Goal: Task Accomplishment & Management: Use online tool/utility

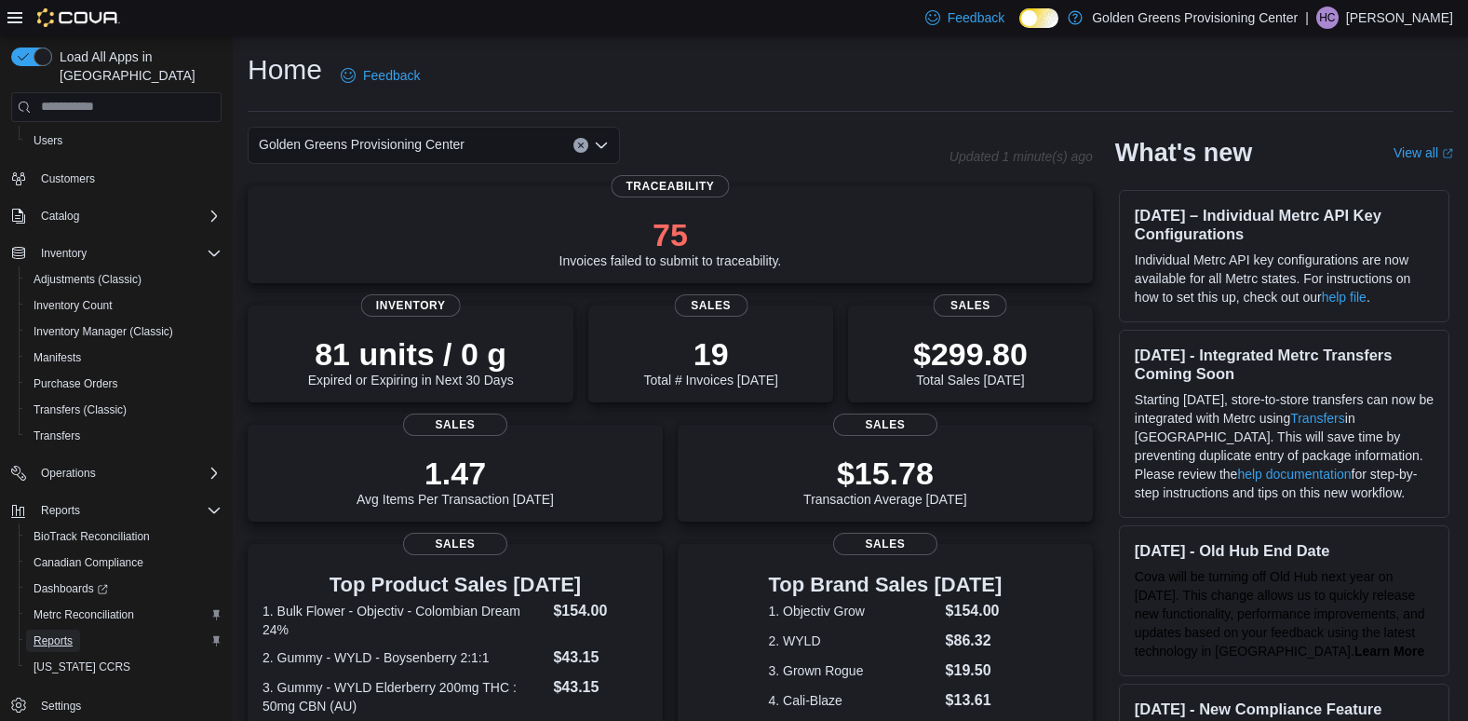
click at [52, 632] on span "Reports" at bounding box center [53, 640] width 39 height 22
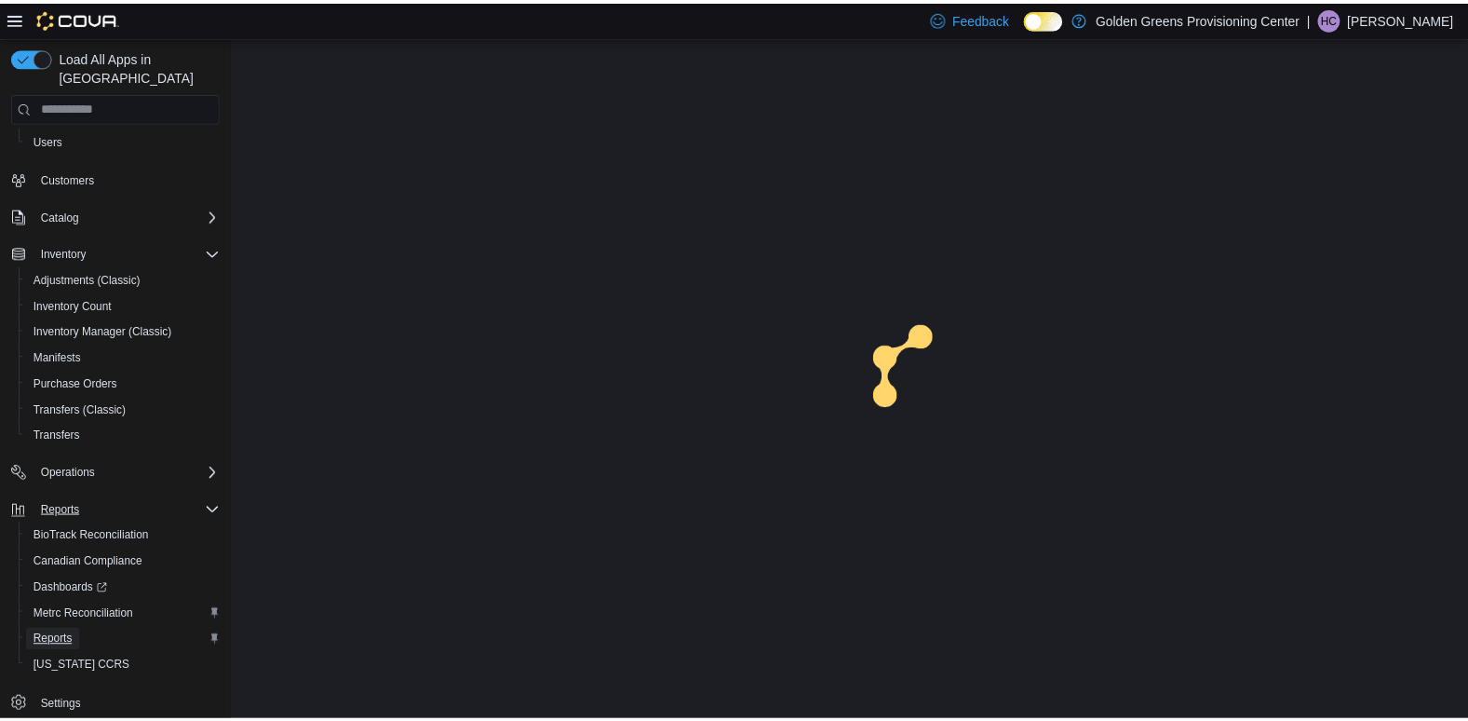
scroll to position [102, 0]
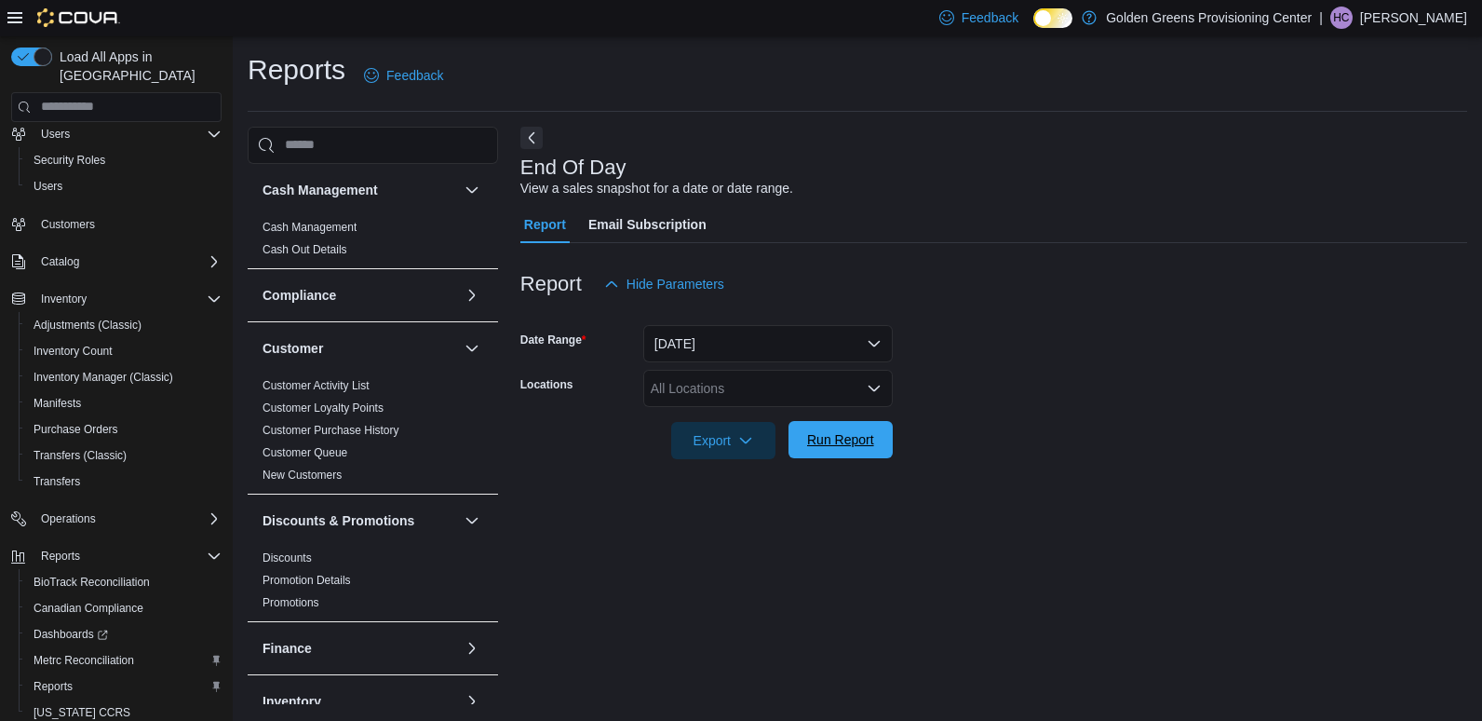
click at [852, 452] on span "Run Report" at bounding box center [841, 439] width 82 height 37
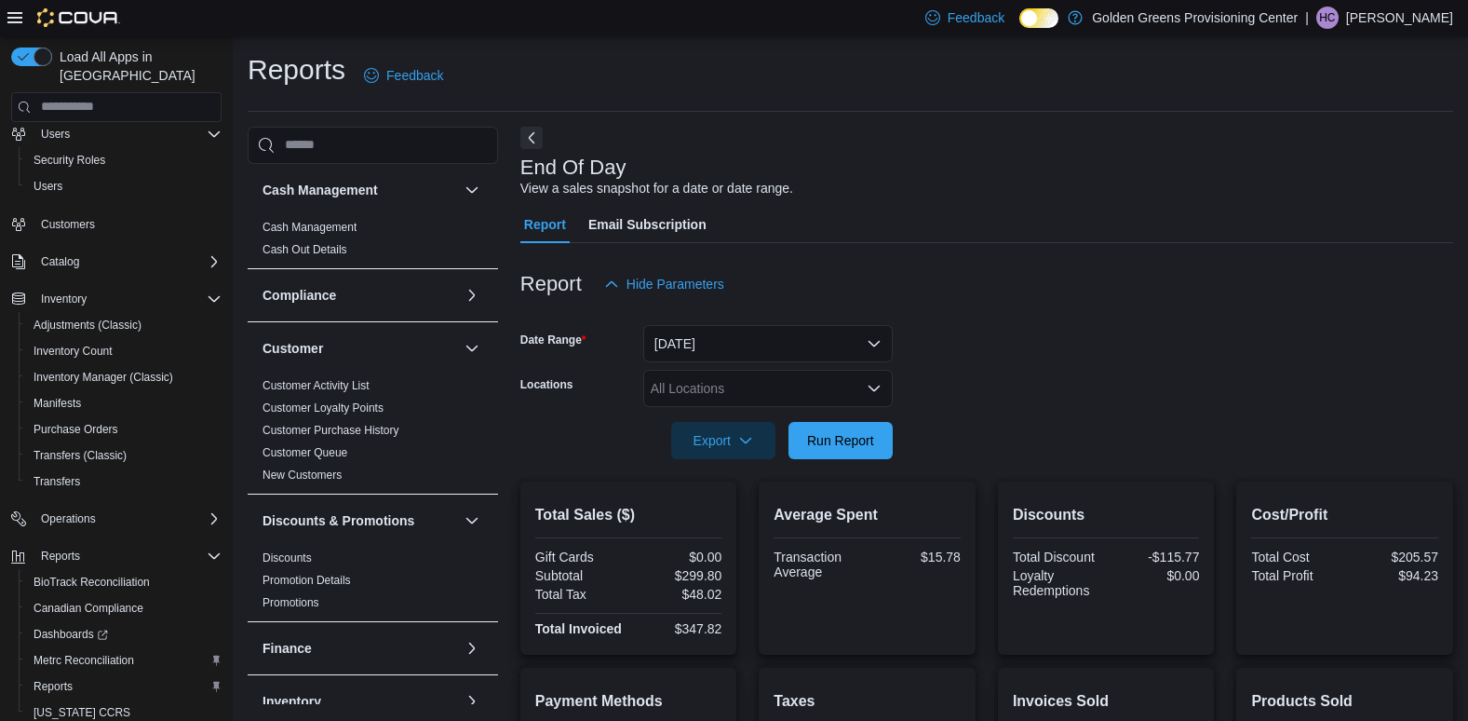
click at [717, 311] on div at bounding box center [986, 314] width 933 height 22
click at [720, 328] on button "[DATE]" at bounding box center [768, 343] width 250 height 37
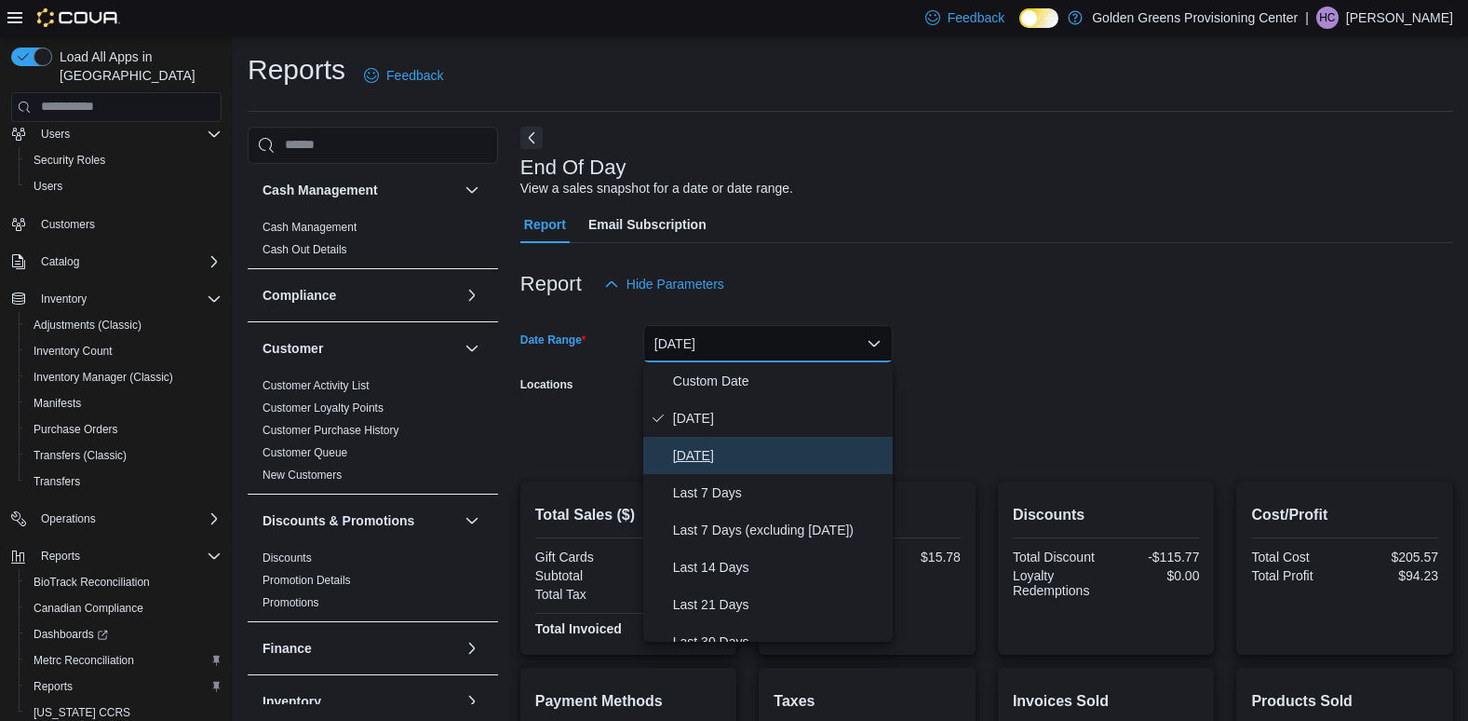
click at [699, 445] on span "[DATE]" at bounding box center [779, 455] width 212 height 22
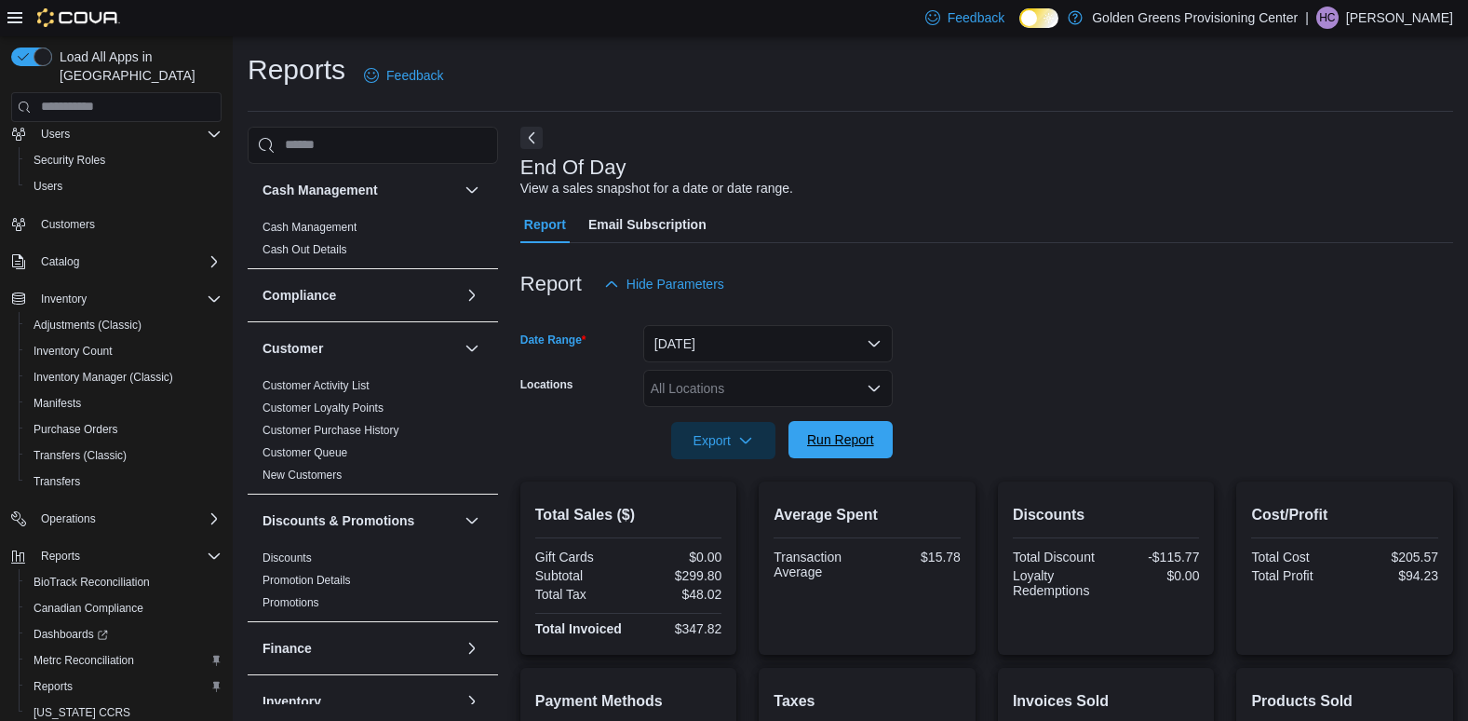
click at [834, 441] on span "Run Report" at bounding box center [840, 439] width 67 height 19
click at [781, 348] on button "[DATE]" at bounding box center [768, 343] width 250 height 37
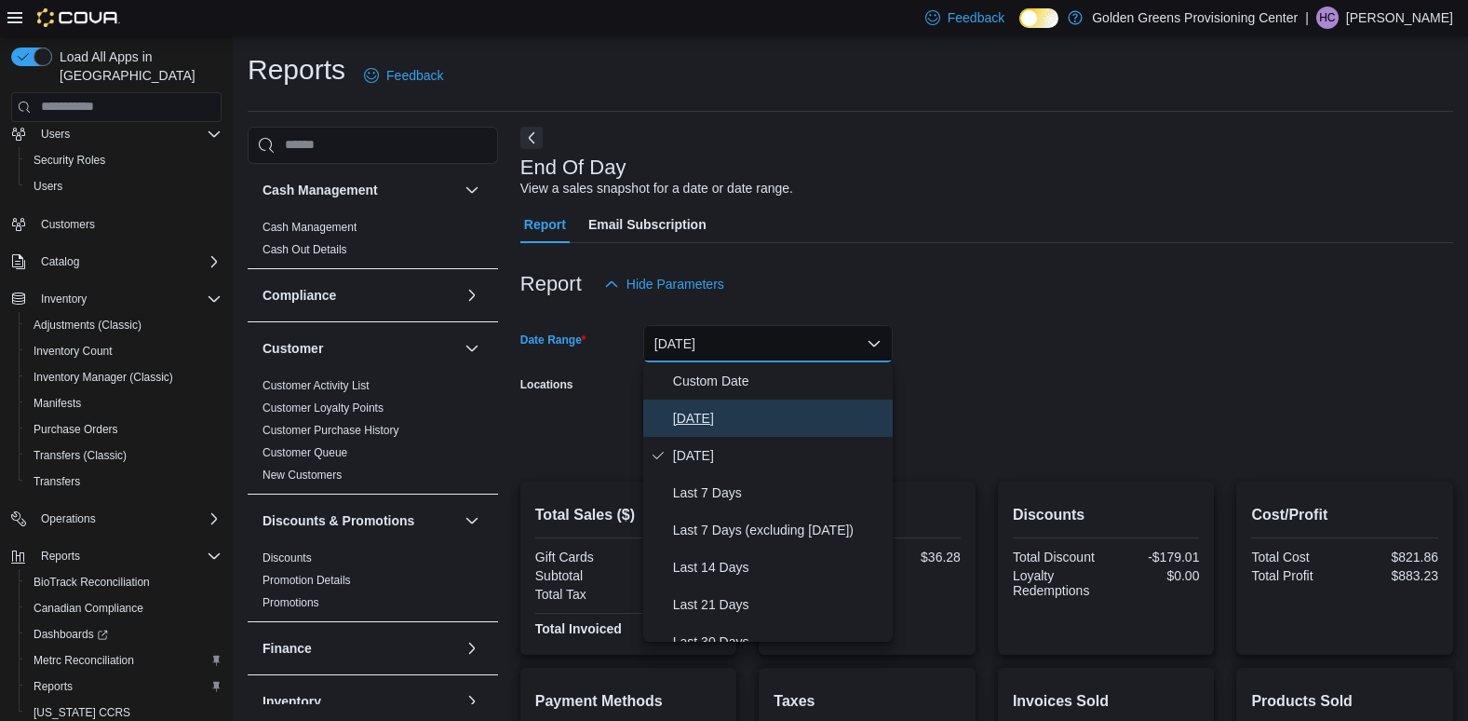
click at [730, 417] on span "[DATE]" at bounding box center [779, 418] width 212 height 22
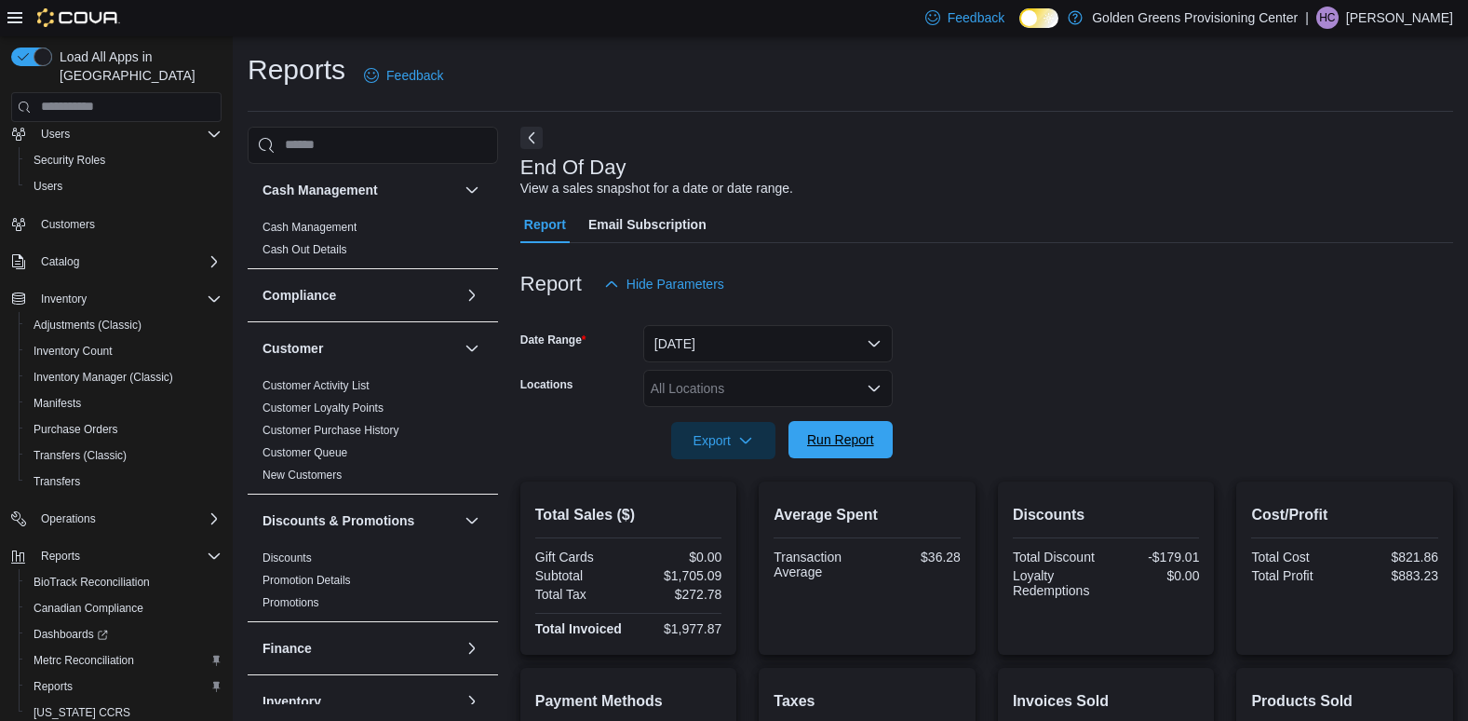
click at [836, 430] on span "Run Report" at bounding box center [841, 439] width 82 height 37
